Goal: Task Accomplishment & Management: Manage account settings

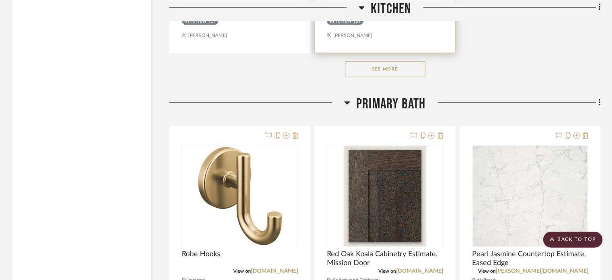
scroll to position [2132, 0]
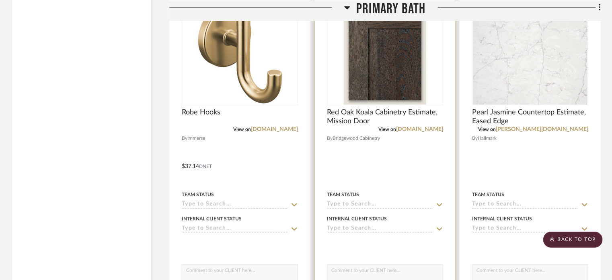
click at [366, 163] on div at bounding box center [385, 161] width 140 height 352
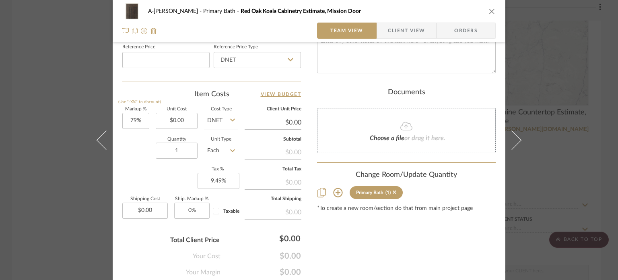
scroll to position [443, 0]
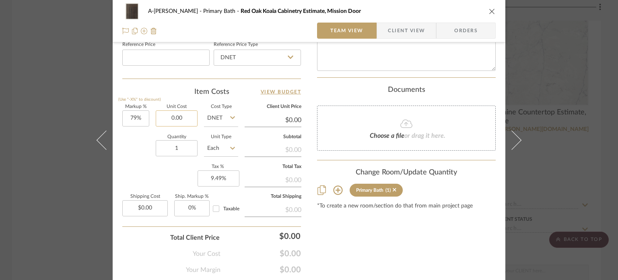
click at [178, 118] on input "0.00" at bounding box center [177, 118] width 42 height 16
type input "$4,484.00"
type input "$8,026.36"
type input "$802.64"
click at [180, 116] on input "4484.00" at bounding box center [177, 118] width 42 height 16
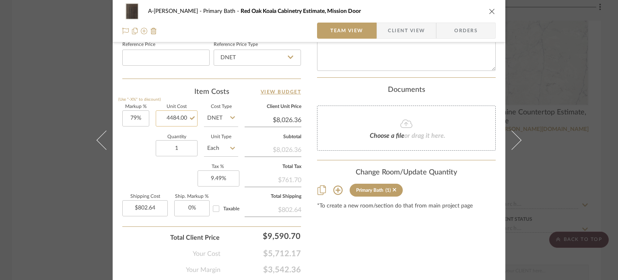
click at [180, 116] on input "4484.00" at bounding box center [177, 118] width 42 height 16
click at [181, 115] on input "4484.00" at bounding box center [177, 118] width 42 height 16
click at [175, 115] on input "4484.00" at bounding box center [177, 118] width 42 height 16
click at [186, 117] on input "4488.00" at bounding box center [177, 118] width 42 height 16
type input "$4,488.48"
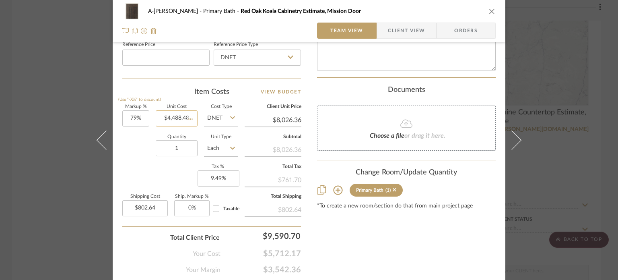
type input "$8,034.38"
type input "$803.44"
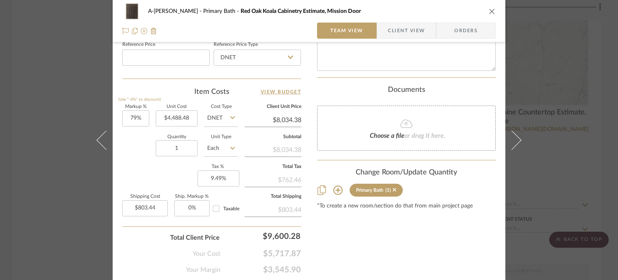
click at [69, 149] on div "A-[PERSON_NAME] Primary Bath Red Oak Koala Cabinetry Estimate, Mission Door Tea…" at bounding box center [309, 140] width 618 height 280
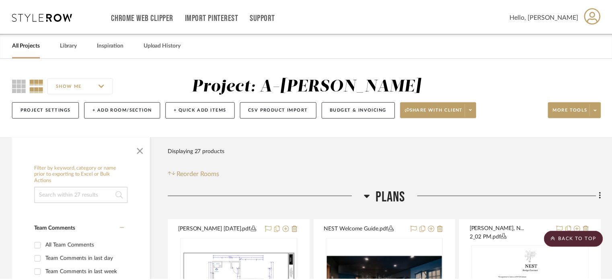
scroll to position [2132, 0]
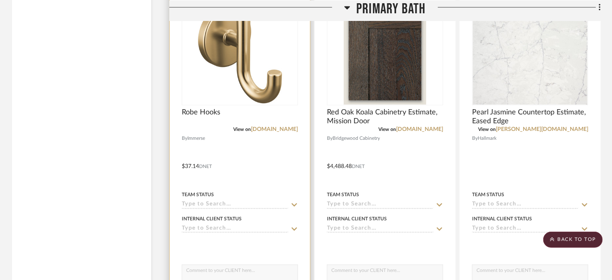
click at [257, 157] on div at bounding box center [240, 161] width 140 height 352
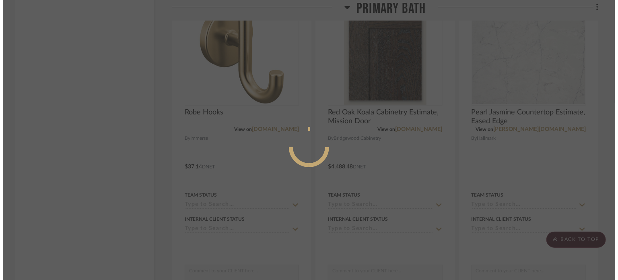
scroll to position [0, 0]
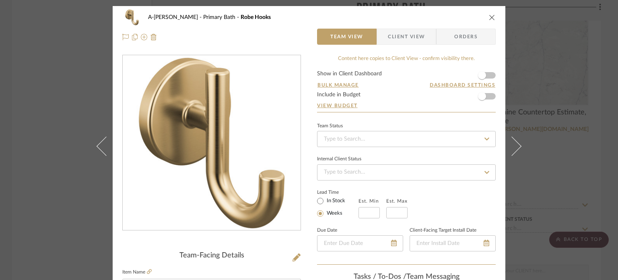
click at [568, 132] on div "A-[PERSON_NAME] Primary Bath Robe Hooks Team View Client View Orders Team-Facin…" at bounding box center [309, 140] width 618 height 280
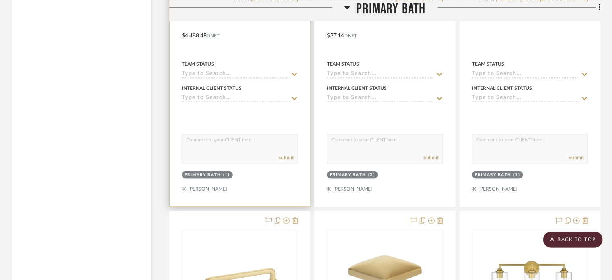
scroll to position [2253, 0]
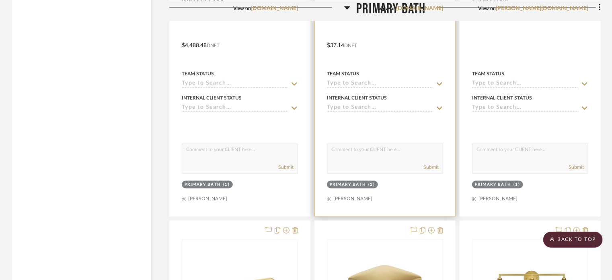
drag, startPoint x: 401, startPoint y: 184, endPoint x: 402, endPoint y: 188, distance: 4.6
click at [401, 184] on div "Primary Bath (2)" at bounding box center [385, 185] width 118 height 11
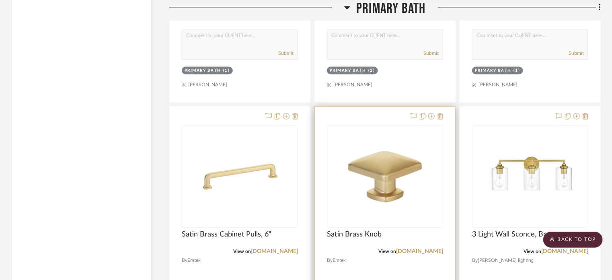
scroll to position [2374, 0]
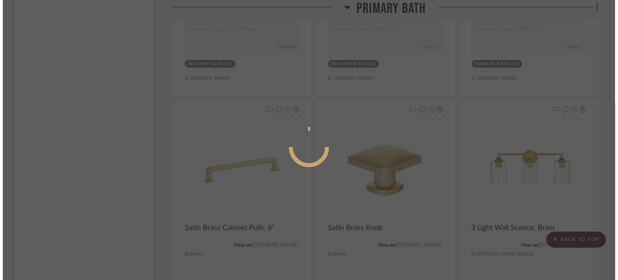
scroll to position [0, 0]
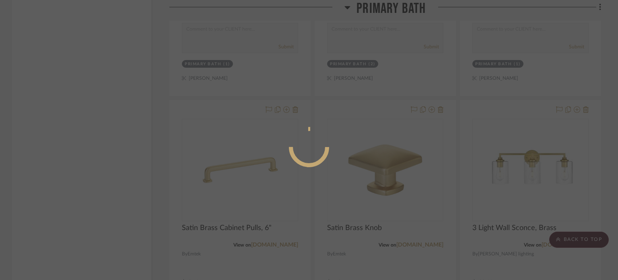
click at [322, 130] on div at bounding box center [309, 147] width 40 height 40
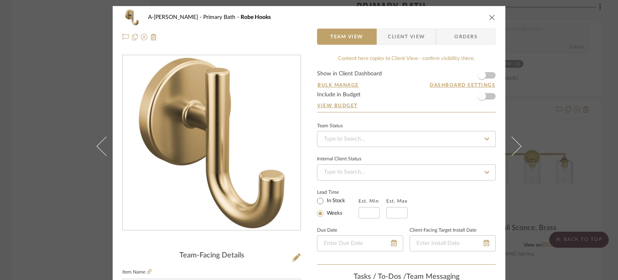
click at [389, 187] on div "Lead Time In Stock Weeks Est. Min Est. Max" at bounding box center [406, 202] width 179 height 31
click at [562, 108] on div "A-[PERSON_NAME] Primary Bath Robe Hooks Team View Client View Orders Team-Facin…" at bounding box center [309, 140] width 618 height 280
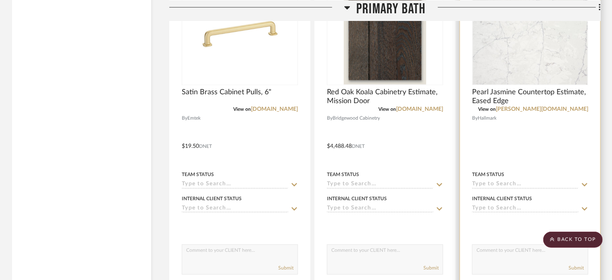
scroll to position [2172, 0]
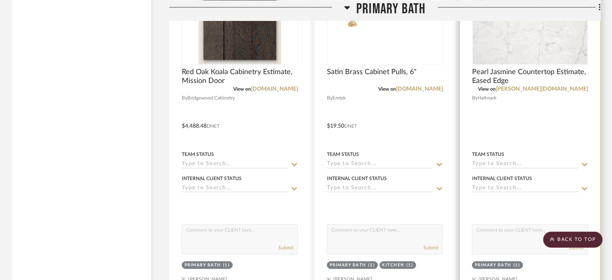
click at [578, 111] on div at bounding box center [530, 120] width 140 height 352
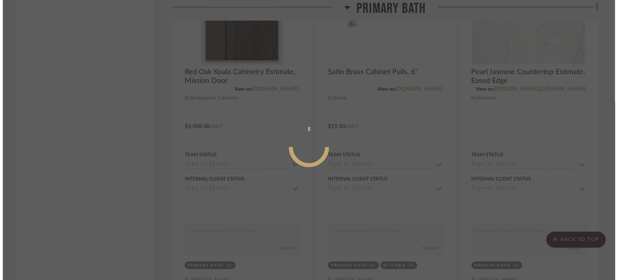
scroll to position [0, 0]
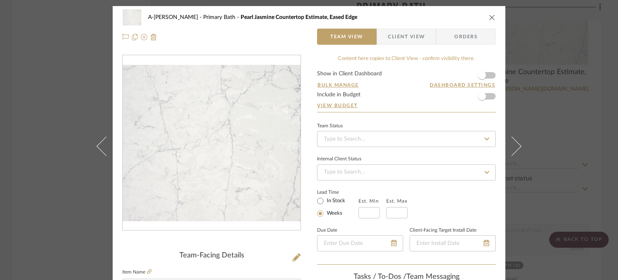
click at [590, 108] on div "A-[PERSON_NAME] Primary Bath Pearl Jasmine Countertop Estimate, Eased Edge Team…" at bounding box center [309, 140] width 618 height 280
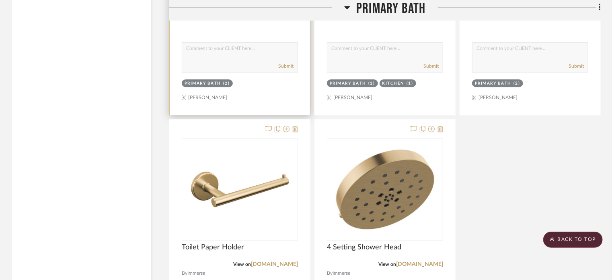
scroll to position [2695, 0]
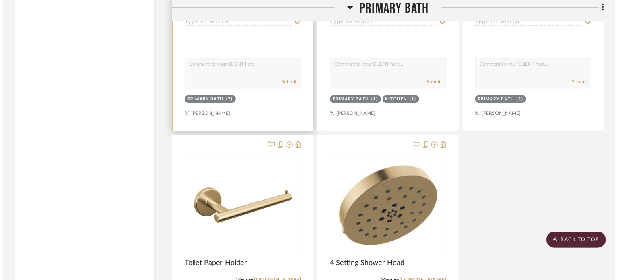
scroll to position [0, 0]
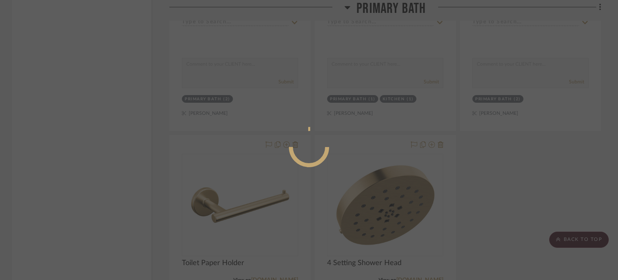
click at [369, 111] on mat-dialog-content at bounding box center [309, 179] width 121 height 346
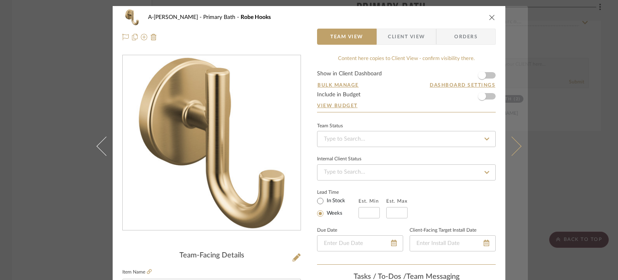
click at [523, 157] on button at bounding box center [516, 146] width 23 height 280
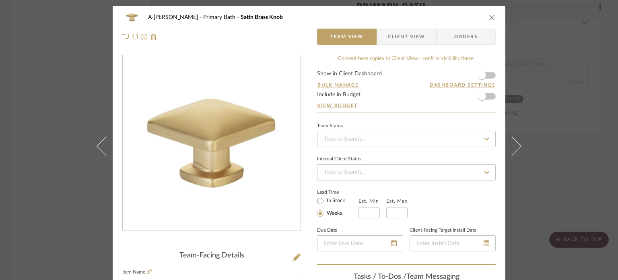
click at [587, 154] on div "A-[PERSON_NAME] Primary Bath Satin Brass Knob Team View Client View Orders Team…" at bounding box center [309, 140] width 618 height 280
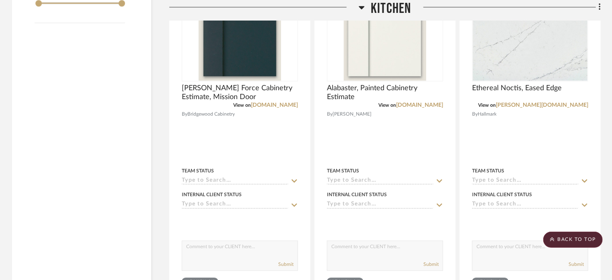
scroll to position [966, 0]
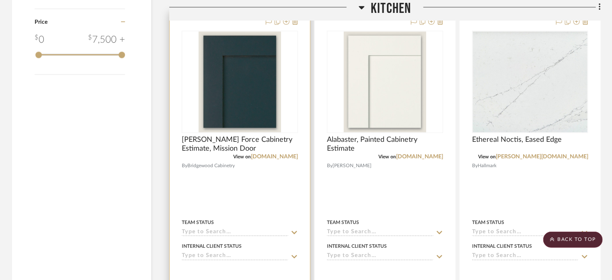
click at [264, 181] on div at bounding box center [240, 188] width 140 height 352
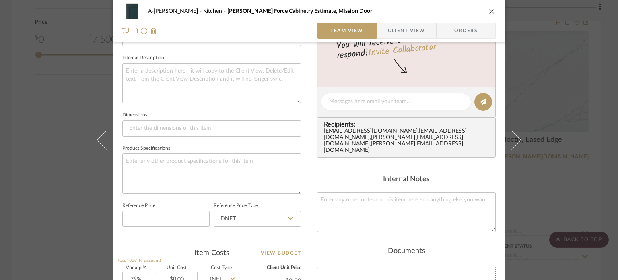
scroll to position [362, 0]
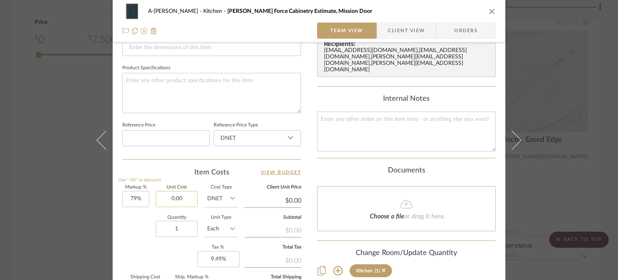
click at [184, 200] on input "0.00" at bounding box center [177, 199] width 42 height 16
type input "$8,447.59"
type input "$15,121.19"
type input "$1,512.12"
click at [132, 233] on div "Quantity 1 Unit Type Each" at bounding box center [180, 229] width 116 height 29
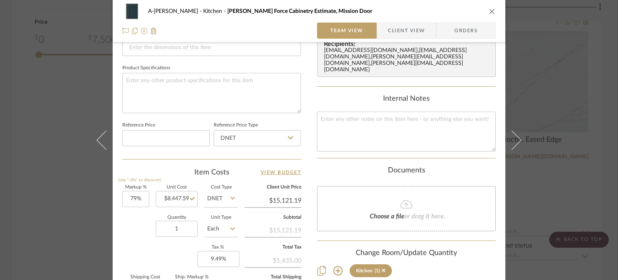
click at [75, 194] on div "A-[PERSON_NAME] Kitchen [PERSON_NAME] Force Cabinetry Estimate, Mission Door Te…" at bounding box center [309, 140] width 618 height 280
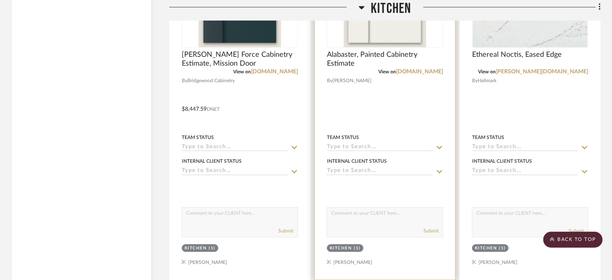
scroll to position [1051, 0]
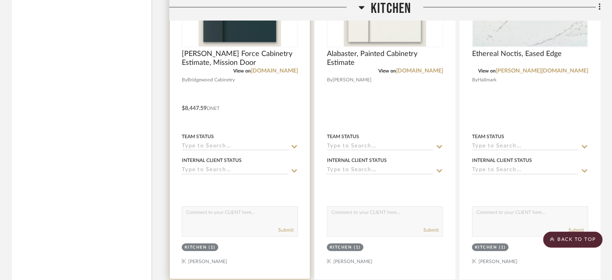
click at [261, 98] on div at bounding box center [240, 102] width 140 height 352
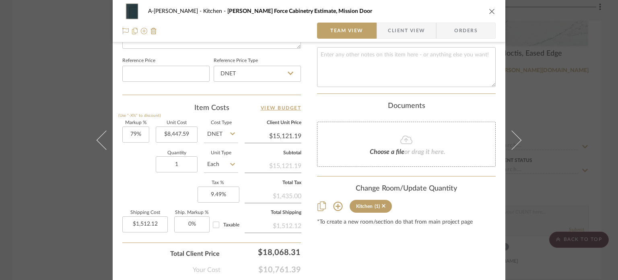
scroll to position [443, 0]
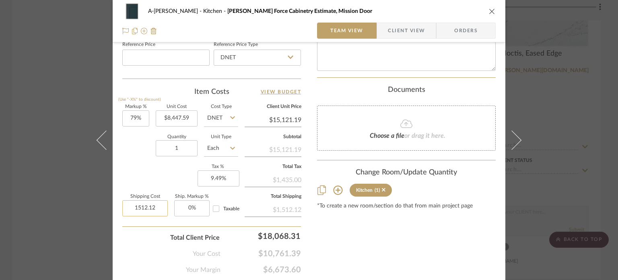
click at [154, 207] on input "1512.12" at bounding box center [144, 208] width 45 height 16
type input "$555.00"
type input "0"
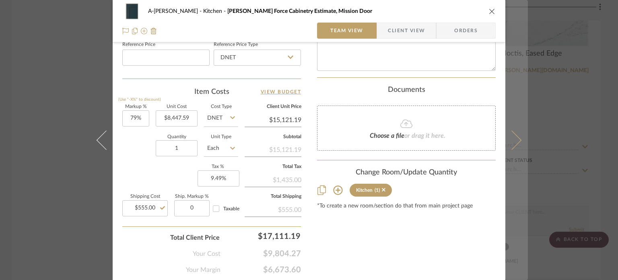
type input "0%"
click at [512, 144] on icon at bounding box center [511, 139] width 19 height 19
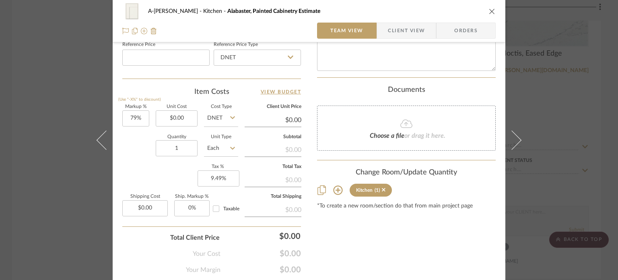
click at [75, 189] on div "A-[PERSON_NAME] Kitchen Alabaster, Painted Cabinetry Estimate Team View Client …" at bounding box center [309, 140] width 618 height 280
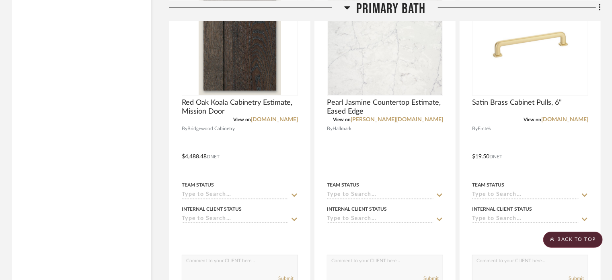
scroll to position [2057, 0]
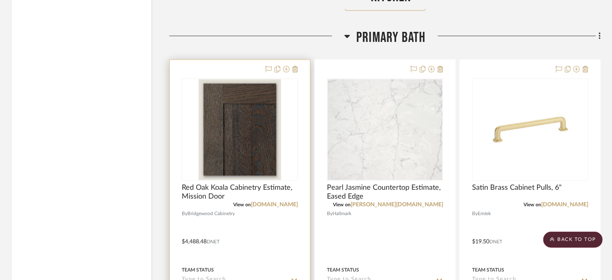
click at [289, 212] on div at bounding box center [240, 236] width 140 height 352
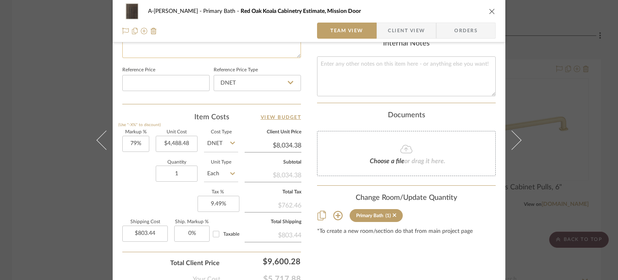
scroll to position [443, 0]
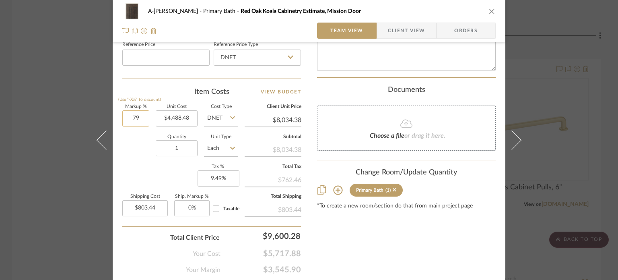
click at [136, 120] on input "79" at bounding box center [135, 118] width 27 height 16
type input "0%"
type input "4488.48"
type input "$4,488.48"
type input "$448.85"
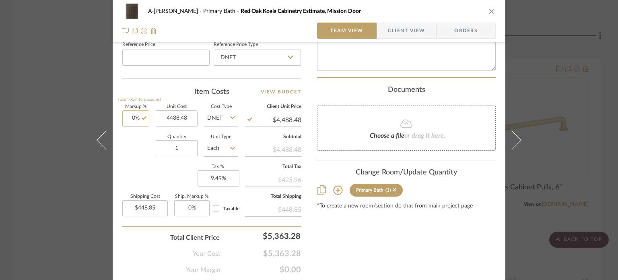
type input "0"
type input "$4,488.48"
click at [134, 117] on input "0" at bounding box center [135, 118] width 27 height 16
type input "79%"
type input "448.85"
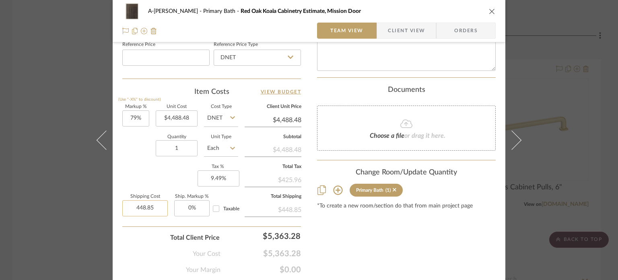
click at [145, 206] on input "448.85" at bounding box center [144, 208] width 45 height 16
type input "$8,034.38"
type input "$0.00"
type input "0"
type input "0%"
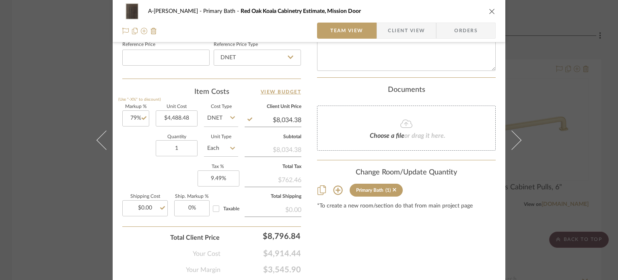
click at [43, 149] on div "A-[PERSON_NAME] Primary Bath Red Oak Koala Cabinetry Estimate, Mission Door Tea…" at bounding box center [309, 140] width 618 height 280
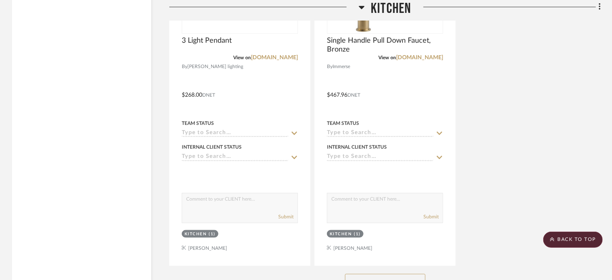
scroll to position [1775, 0]
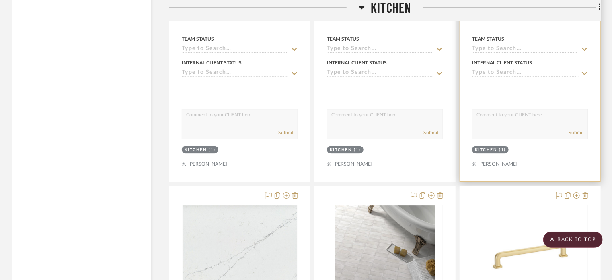
scroll to position [1212, 0]
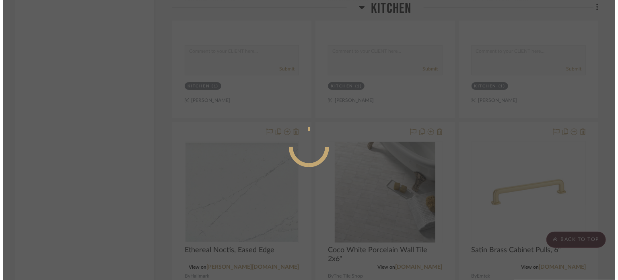
scroll to position [0, 0]
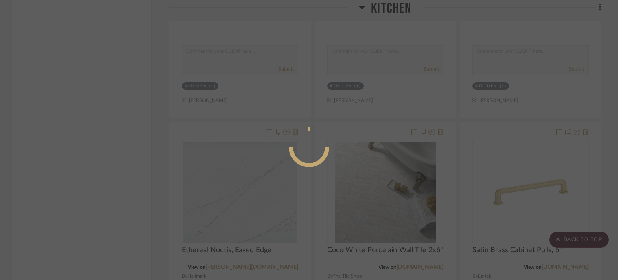
click at [528, 58] on div at bounding box center [309, 140] width 618 height 280
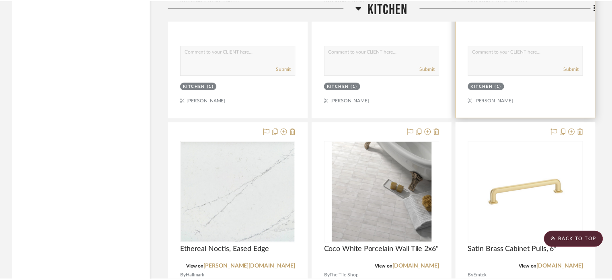
scroll to position [1212, 0]
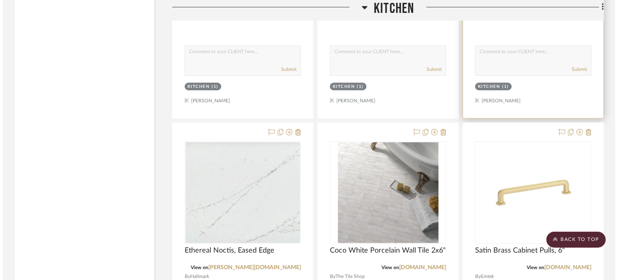
scroll to position [0, 0]
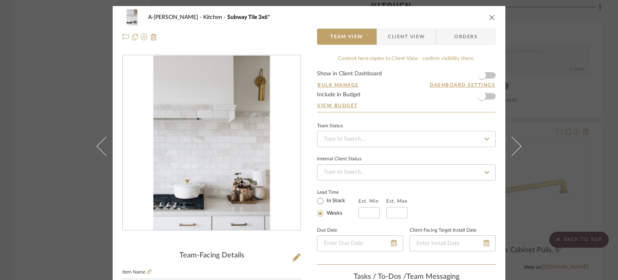
click at [229, 138] on div at bounding box center [212, 142] width 178 height 175
click at [555, 107] on div "A-Lewis Kitchen Subway Tile 3x6" Team View Client View Orders Team-Facing Detai…" at bounding box center [309, 140] width 618 height 280
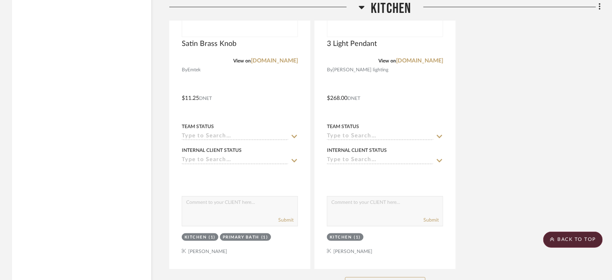
scroll to position [1855, 0]
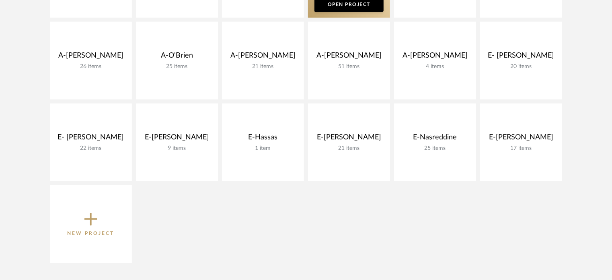
scroll to position [164, 0]
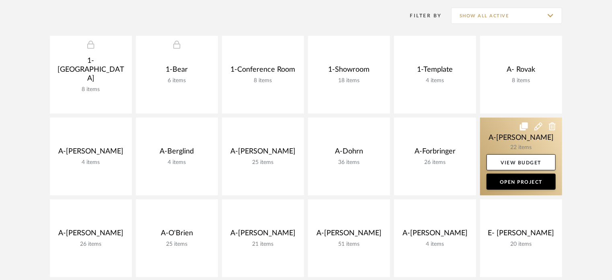
click at [490, 135] on link at bounding box center [521, 156] width 82 height 78
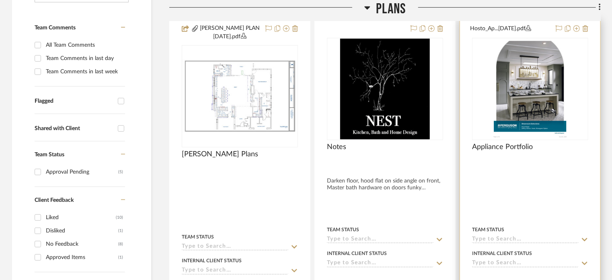
scroll to position [201, 0]
click at [0, 0] on img at bounding box center [0, 0] width 0 height 0
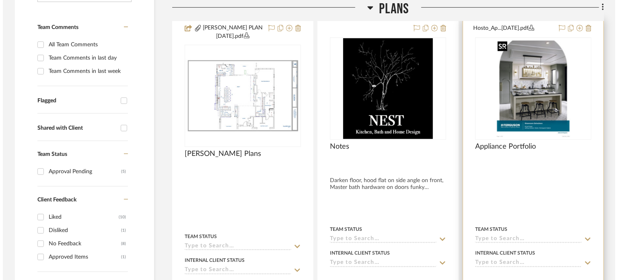
scroll to position [0, 0]
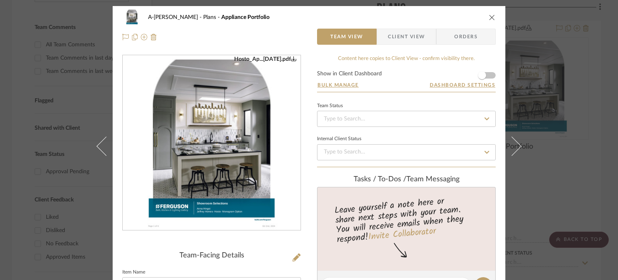
click at [225, 129] on img "0" at bounding box center [211, 143] width 135 height 175
click at [61, 76] on div "A-Hosto Plans Appliance Portfolio Team View Client View Orders Hosto_Ap...10-02…" at bounding box center [309, 140] width 618 height 280
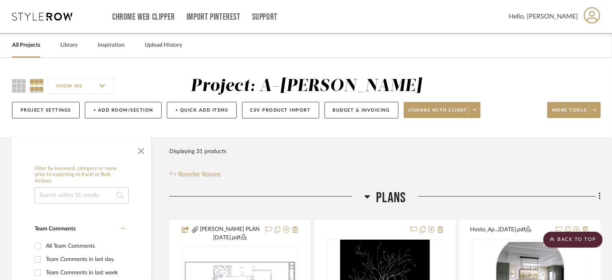
click at [28, 41] on link "All Projects" at bounding box center [26, 45] width 28 height 11
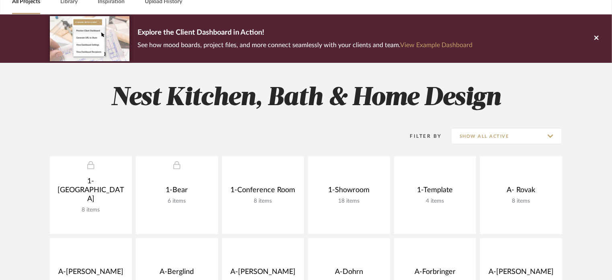
scroll to position [282, 0]
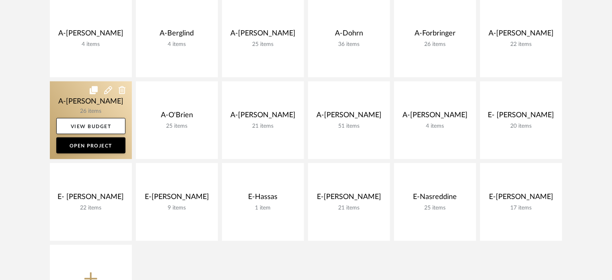
click at [89, 98] on link at bounding box center [91, 120] width 82 height 78
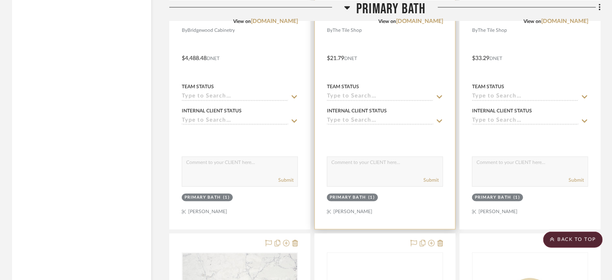
scroll to position [2374, 0]
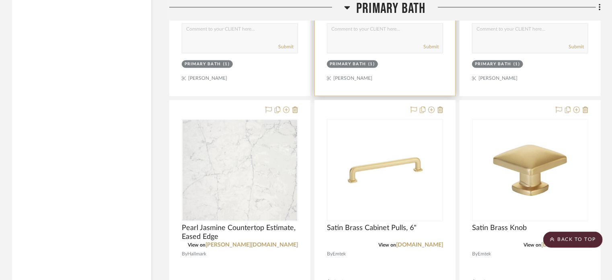
click at [382, 59] on div "Primary Bath (1)" at bounding box center [385, 64] width 118 height 11
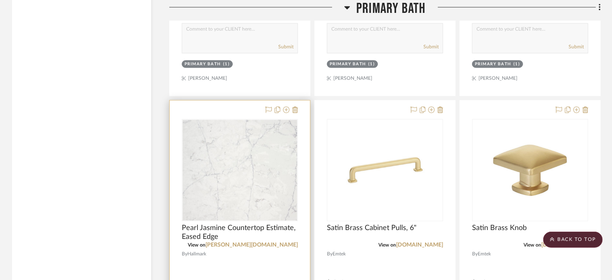
click at [239, 103] on div at bounding box center [240, 276] width 140 height 352
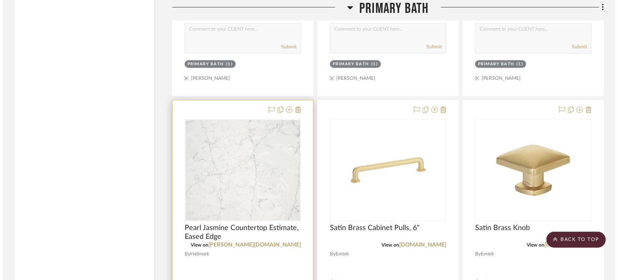
scroll to position [0, 0]
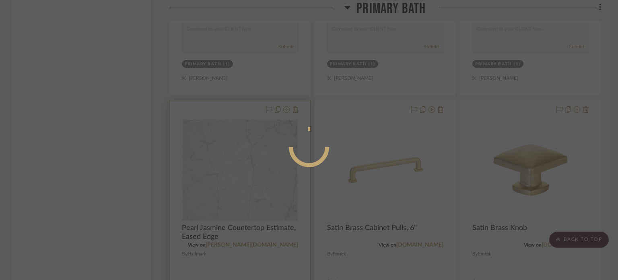
click at [397, 41] on div at bounding box center [309, 140] width 618 height 280
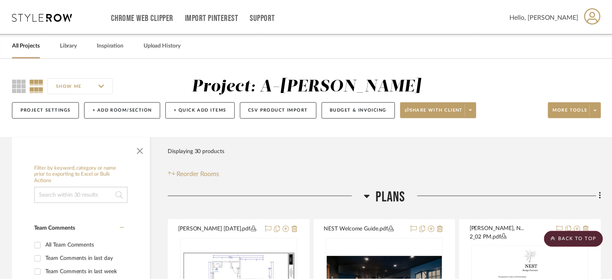
scroll to position [2374, 0]
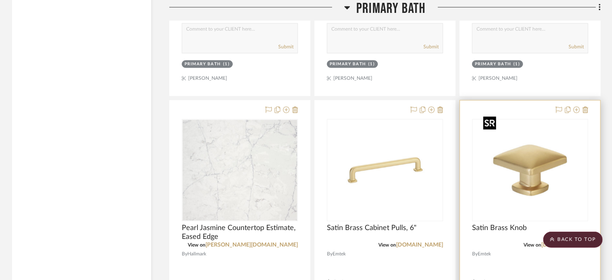
click at [0, 0] on img at bounding box center [0, 0] width 0 height 0
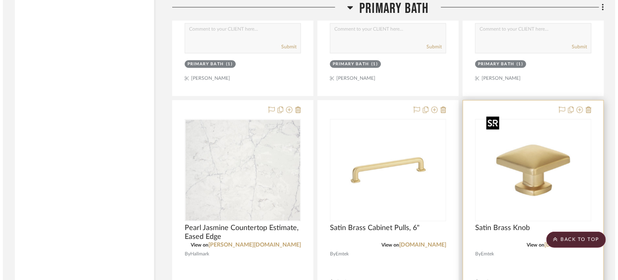
scroll to position [0, 0]
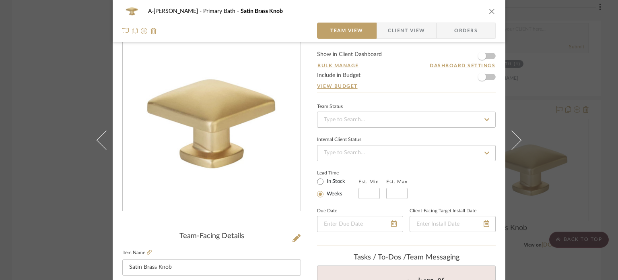
click at [540, 148] on div "A-[PERSON_NAME] Primary Bath Satin Brass Knob Team View Client View Orders Team…" at bounding box center [309, 140] width 618 height 280
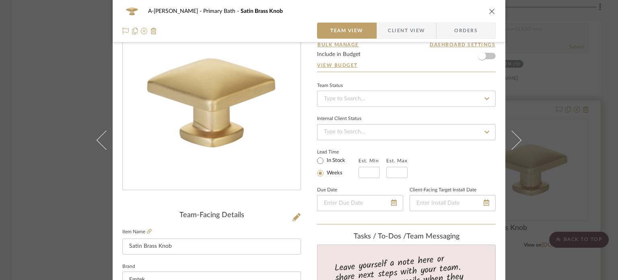
drag, startPoint x: 554, startPoint y: 141, endPoint x: 521, endPoint y: 145, distance: 32.4
click at [554, 141] on div "A-[PERSON_NAME] Primary Bath Satin Brass Knob Team View Client View Orders Team…" at bounding box center [309, 140] width 618 height 280
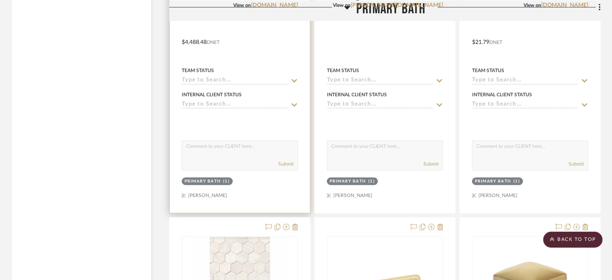
scroll to position [2259, 0]
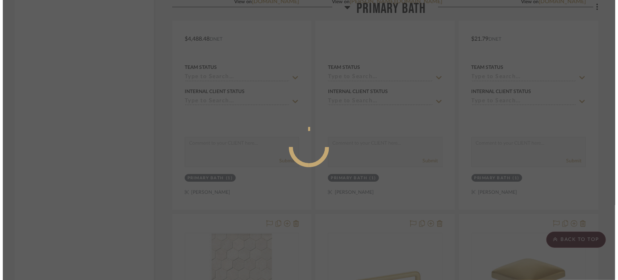
scroll to position [0, 0]
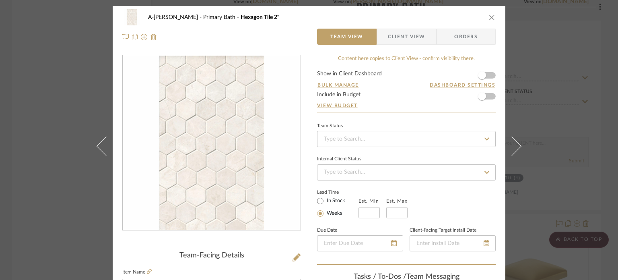
click at [604, 165] on div "A-Lewis Primary Bath Hexagon Tile 2" Team View Client View Orders Team-Facing D…" at bounding box center [309, 140] width 618 height 280
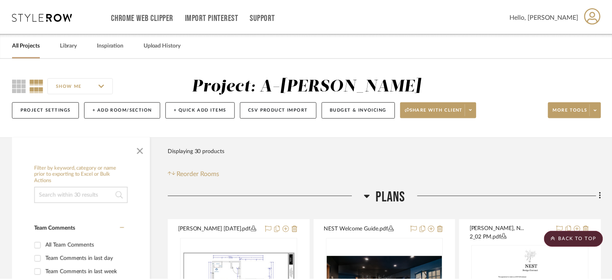
scroll to position [2259, 0]
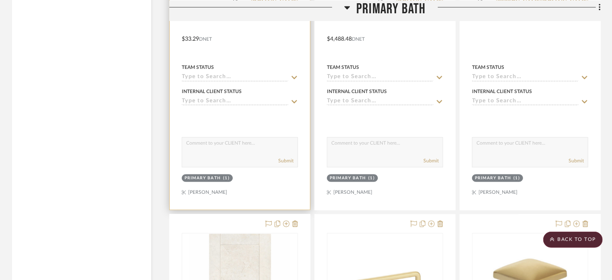
click at [260, 138] on textarea at bounding box center [239, 145] width 115 height 15
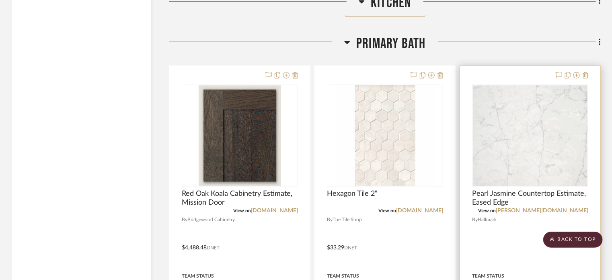
scroll to position [2046, 0]
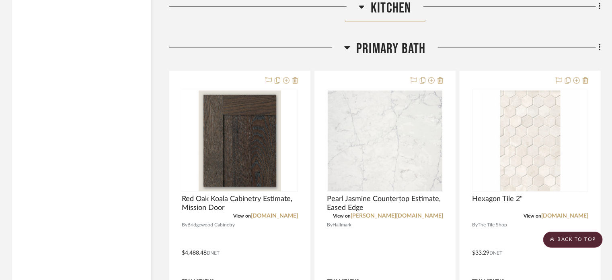
click at [491, 46] on div at bounding box center [513, 50] width 175 height 21
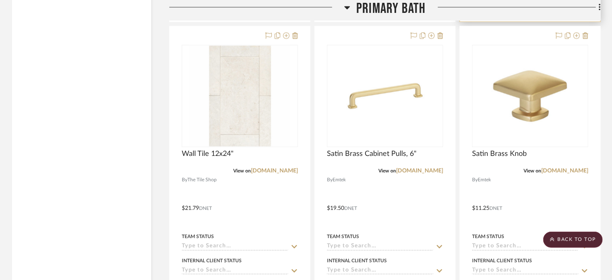
scroll to position [2569, 0]
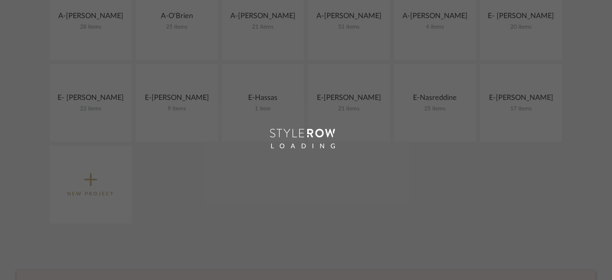
scroll to position [282, 0]
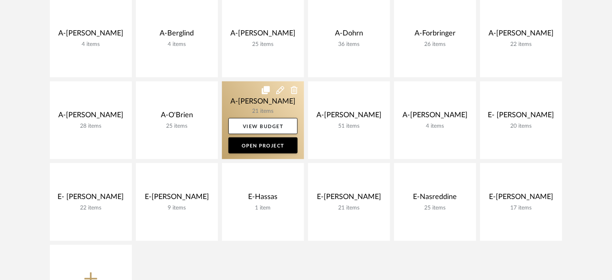
click at [251, 106] on link at bounding box center [263, 120] width 82 height 78
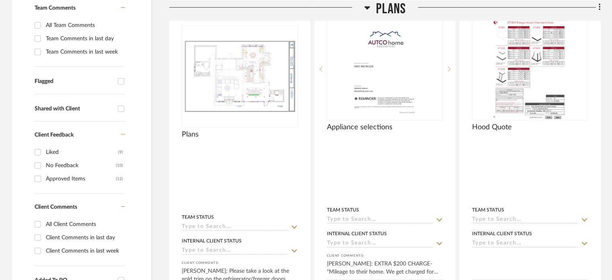
scroll to position [224, 0]
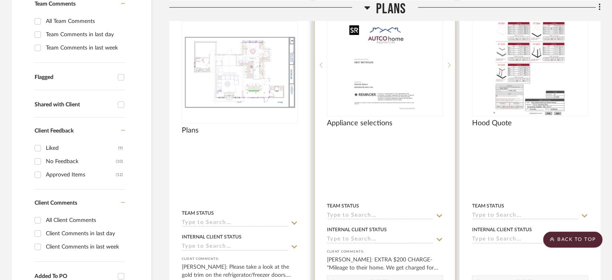
click at [0, 0] on img at bounding box center [0, 0] width 0 height 0
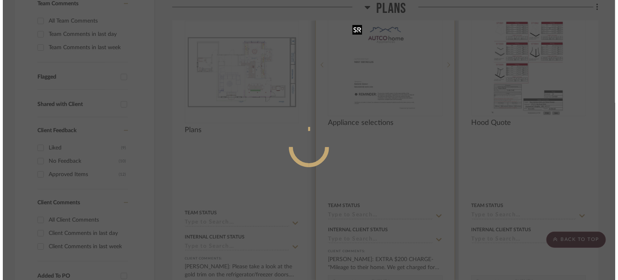
scroll to position [0, 0]
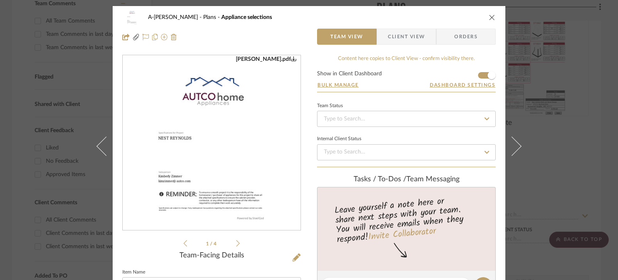
click at [219, 161] on img "0" at bounding box center [211, 143] width 135 height 175
click at [0, 91] on div "A-Reynolds Plans Appliance selections Team View Client View Orders MEGAN REYNOL…" at bounding box center [309, 140] width 618 height 280
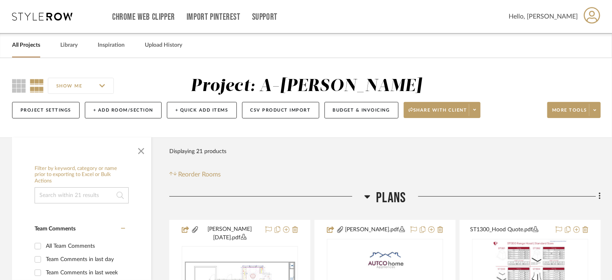
click at [20, 51] on div "All Projects" at bounding box center [26, 45] width 28 height 25
click at [25, 47] on link "All Projects" at bounding box center [26, 45] width 28 height 11
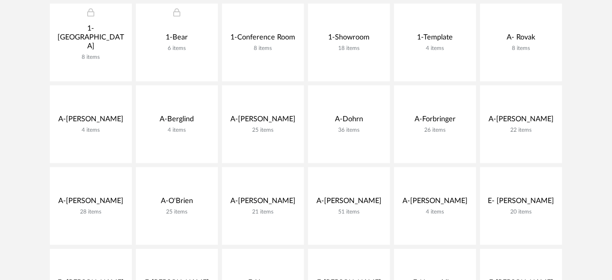
scroll to position [190, 0]
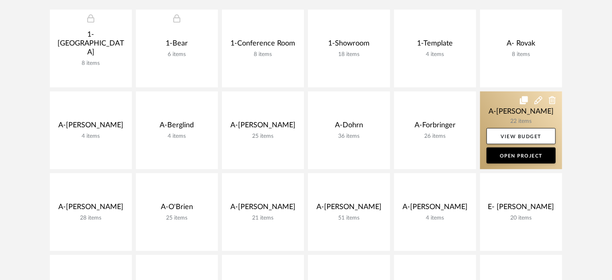
click at [494, 105] on link at bounding box center [521, 130] width 82 height 78
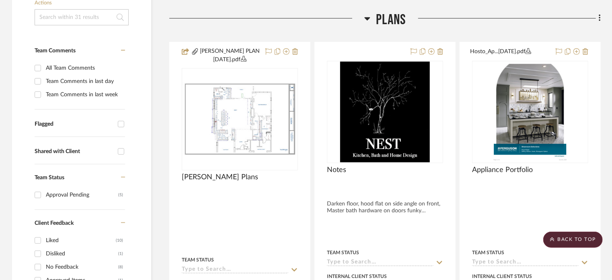
scroll to position [176, 0]
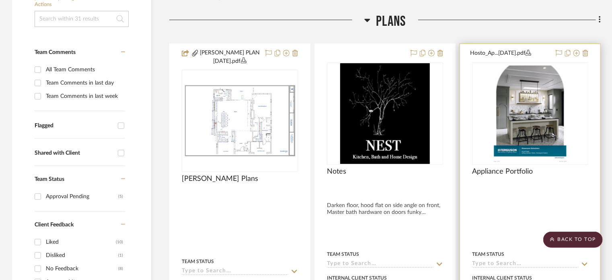
click at [542, 203] on div at bounding box center [530, 223] width 140 height 359
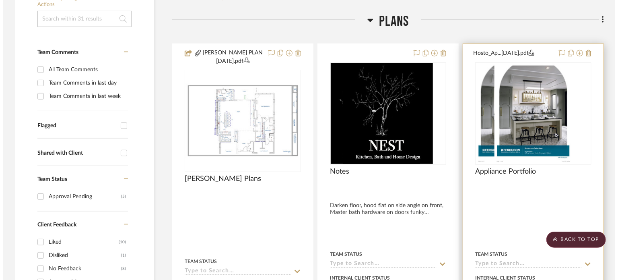
scroll to position [0, 0]
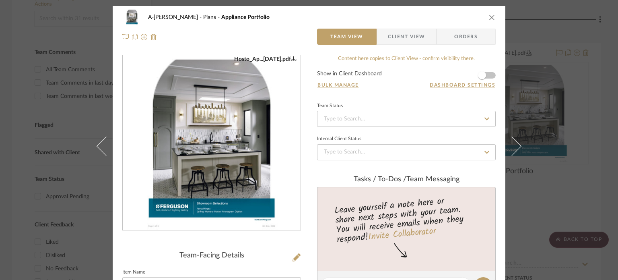
click at [239, 168] on img "0" at bounding box center [211, 143] width 135 height 175
